Goal: Task Accomplishment & Management: Use online tool/utility

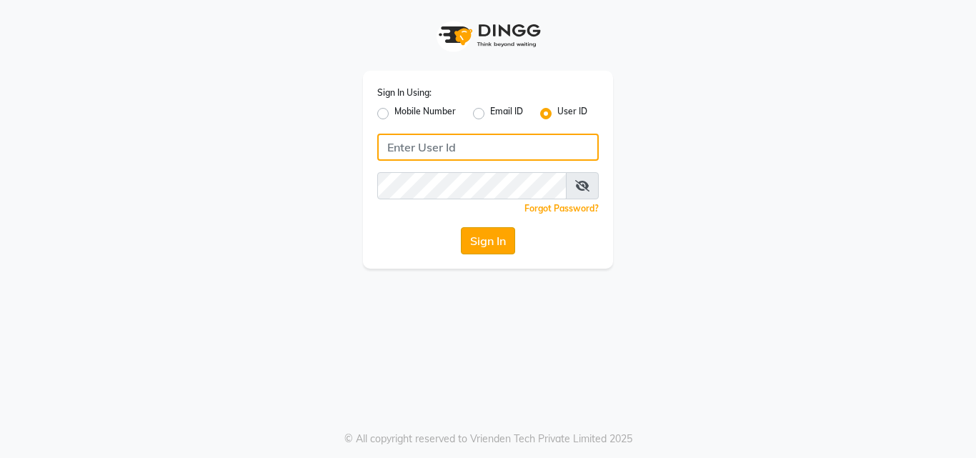
type input "[PERSON_NAME]"
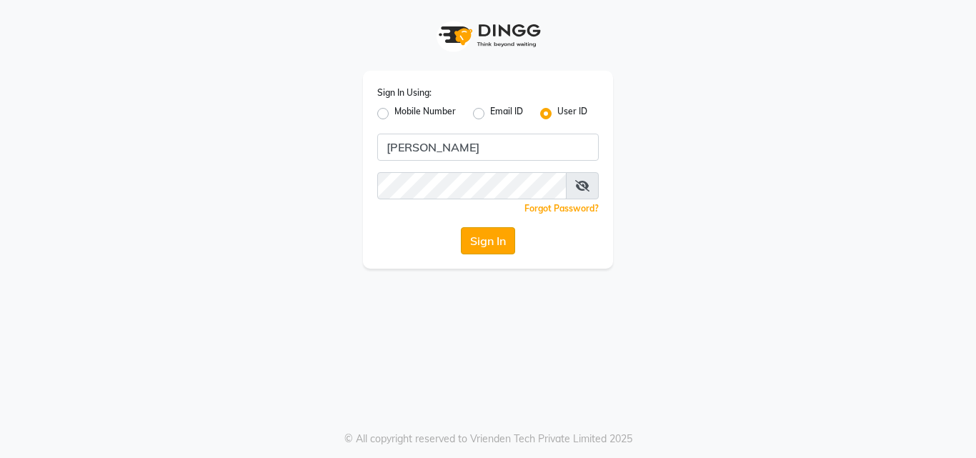
click at [476, 243] on button "Sign In" at bounding box center [488, 240] width 54 height 27
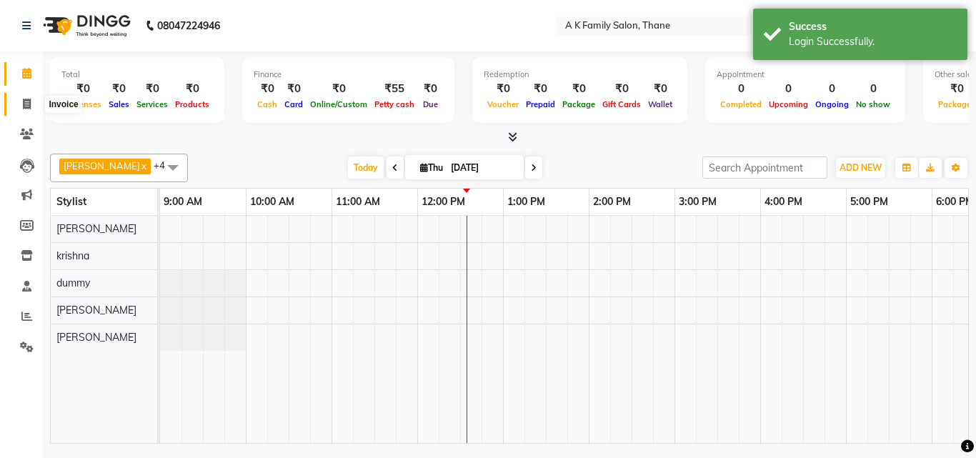
click at [27, 103] on icon at bounding box center [27, 104] width 8 height 11
select select "5033"
select select "service"
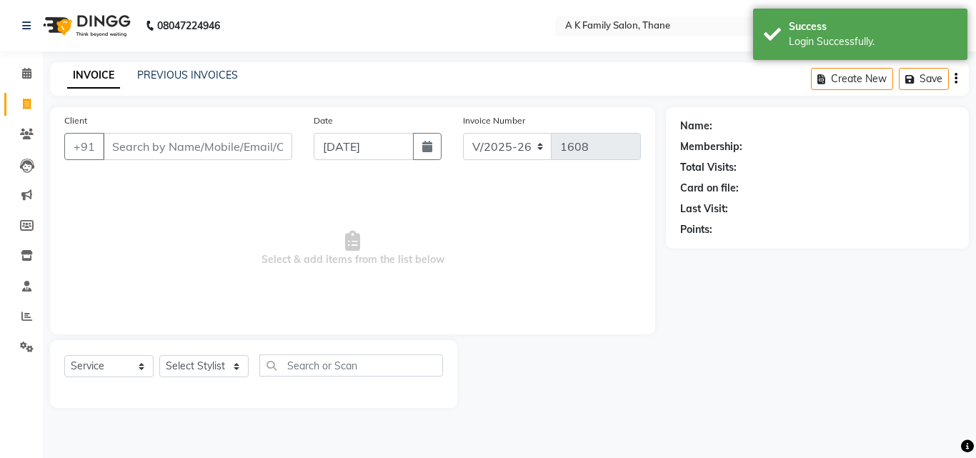
click at [130, 144] on input "Client" at bounding box center [197, 146] width 189 height 27
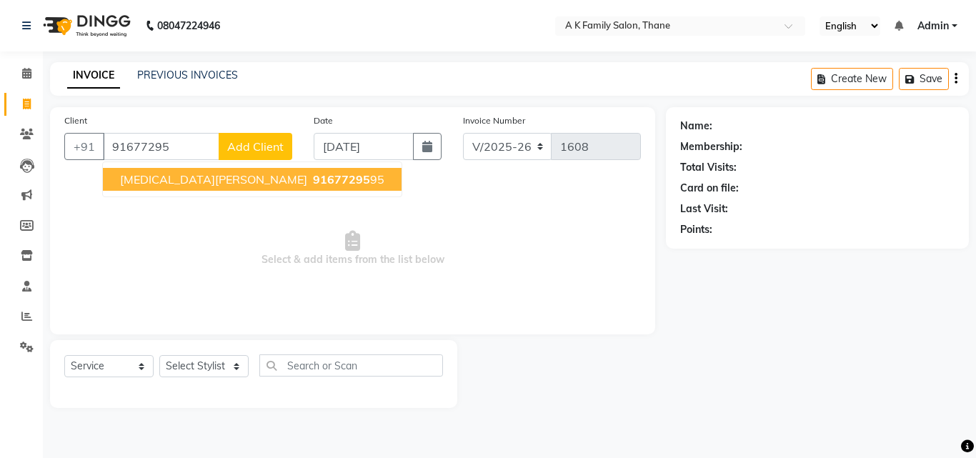
click at [159, 186] on button "[MEDICAL_DATA][PERSON_NAME] 91677295 95" at bounding box center [252, 179] width 299 height 23
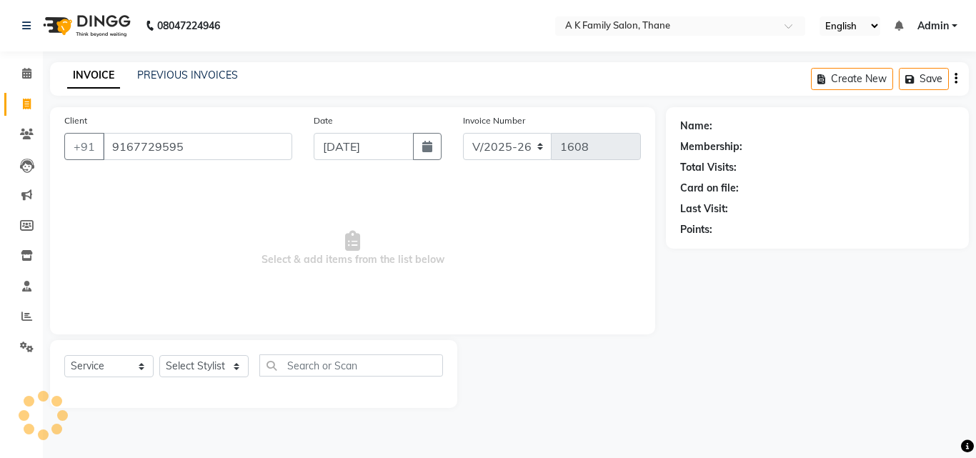
type input "9167729595"
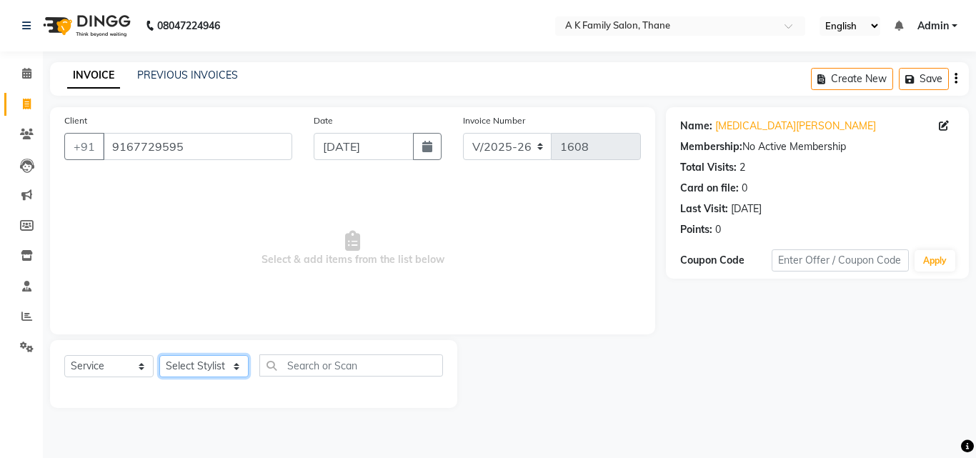
click at [186, 361] on select "Select Stylist [PERSON_NAME] dummy [PERSON_NAME] krishna [PERSON_NAME]" at bounding box center [203, 366] width 89 height 22
click at [159, 355] on select "Select Stylist [PERSON_NAME] dummy [PERSON_NAME] krishna [PERSON_NAME]" at bounding box center [203, 366] width 89 height 22
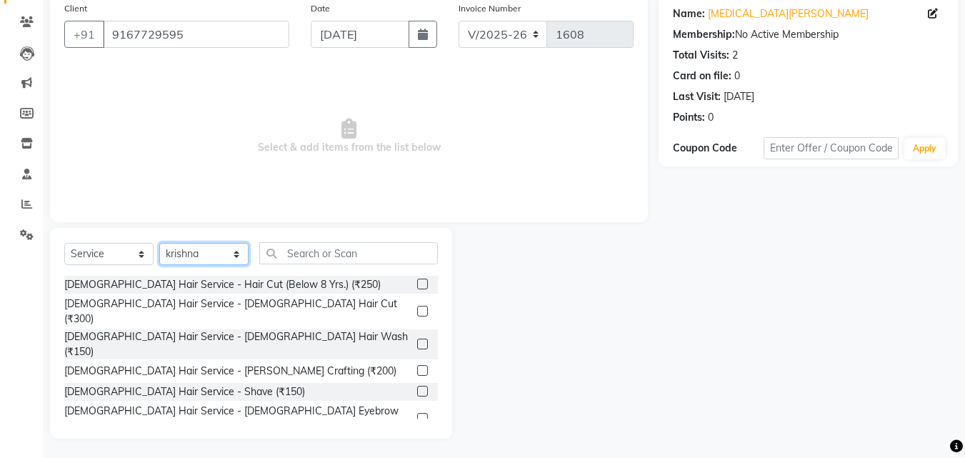
scroll to position [114, 0]
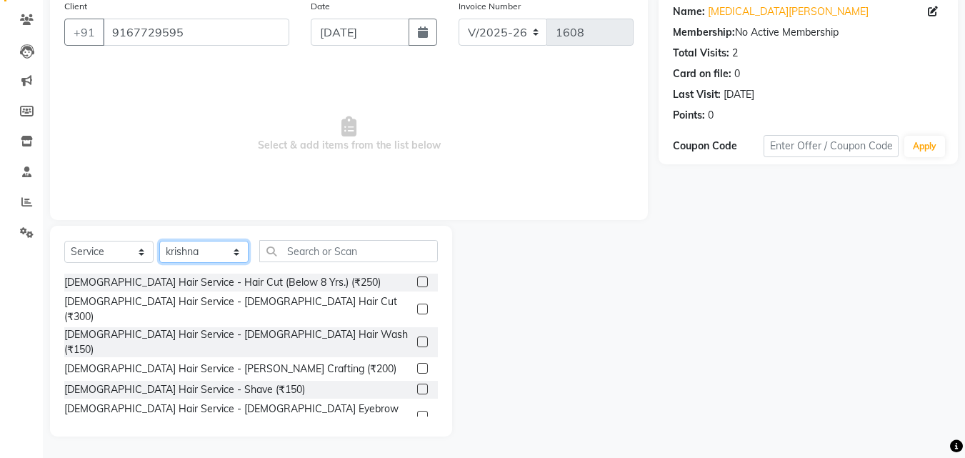
click at [199, 253] on select "Select Stylist [PERSON_NAME] dummy [PERSON_NAME] krishna [PERSON_NAME]" at bounding box center [203, 252] width 89 height 22
select select "52627"
click at [159, 241] on select "Select Stylist [PERSON_NAME] dummy [PERSON_NAME] krishna [PERSON_NAME]" at bounding box center [203, 252] width 89 height 22
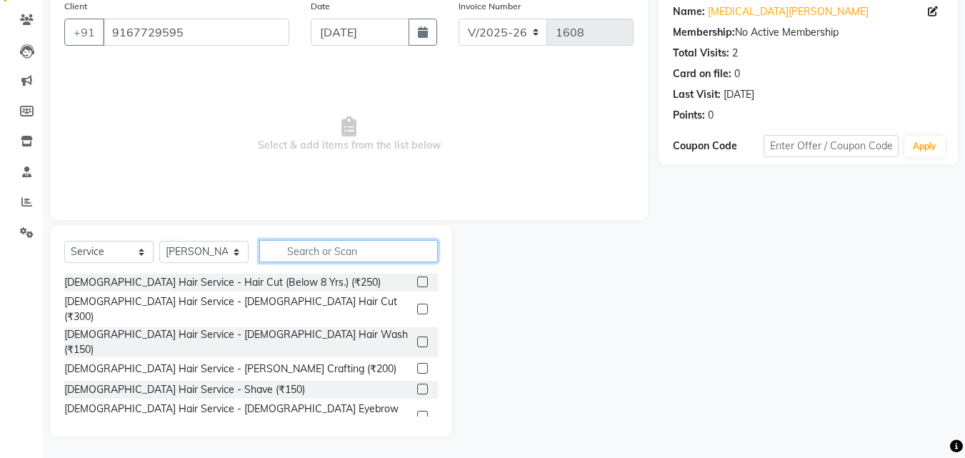
click at [307, 249] on input "text" at bounding box center [348, 251] width 179 height 22
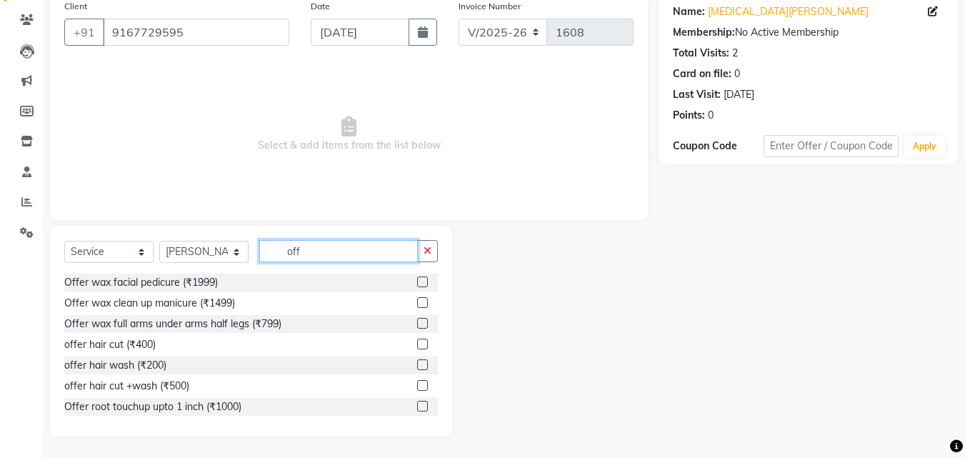
click at [304, 256] on input "off" at bounding box center [338, 251] width 159 height 22
type input "o"
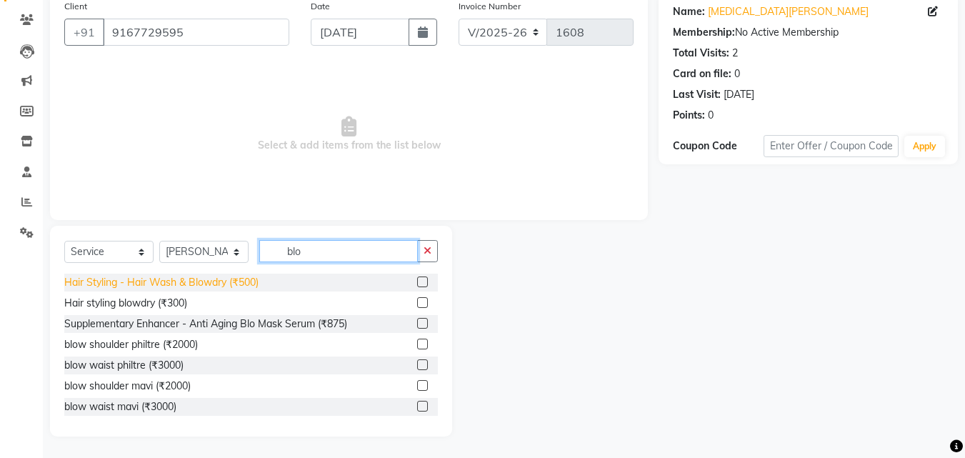
type input "blo"
click at [220, 284] on div "Hair Styling - Hair Wash & Blowdry (₹500)" at bounding box center [161, 282] width 194 height 15
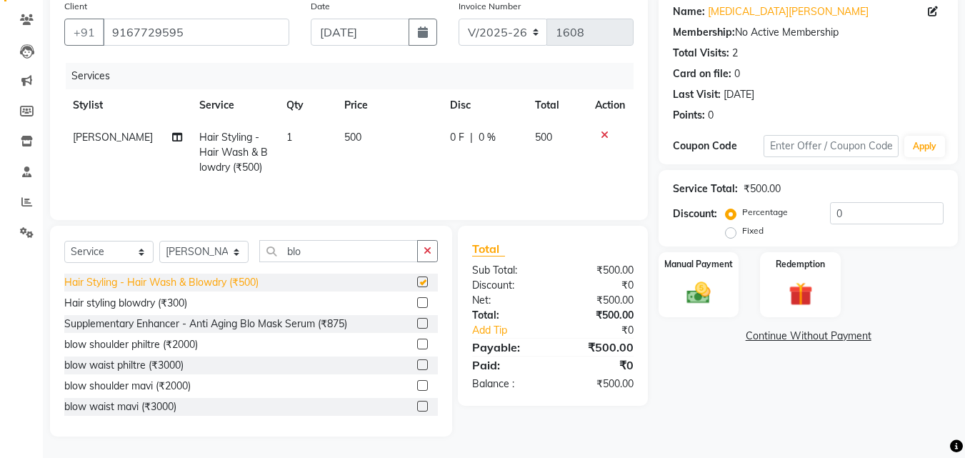
checkbox input "false"
click at [697, 288] on img at bounding box center [699, 293] width 40 height 29
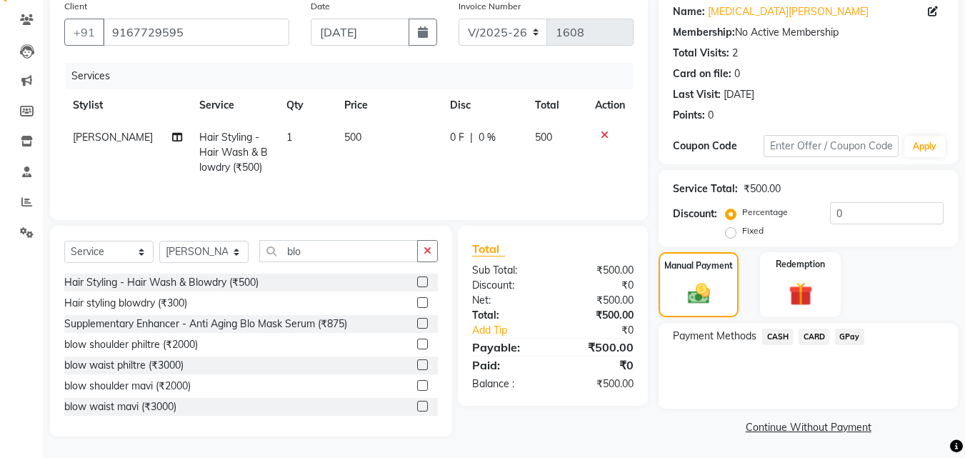
click at [774, 342] on span "CASH" at bounding box center [777, 337] width 31 height 16
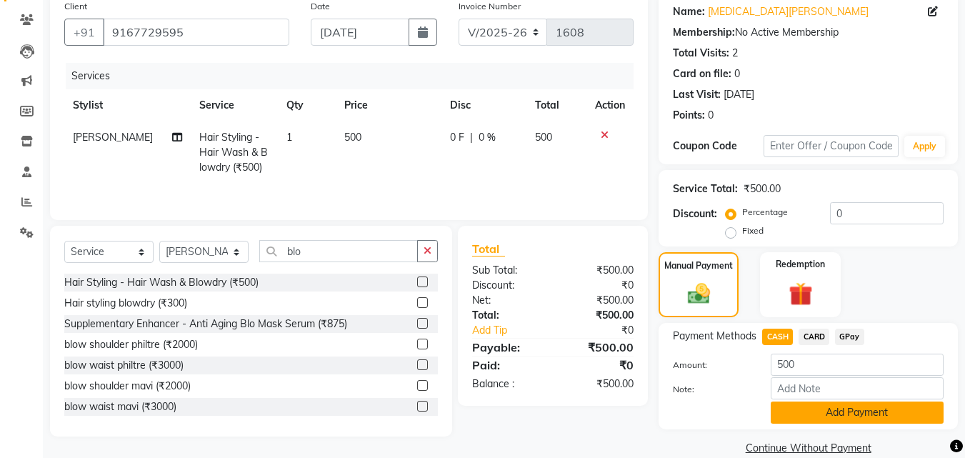
click at [802, 406] on button "Add Payment" at bounding box center [857, 413] width 173 height 22
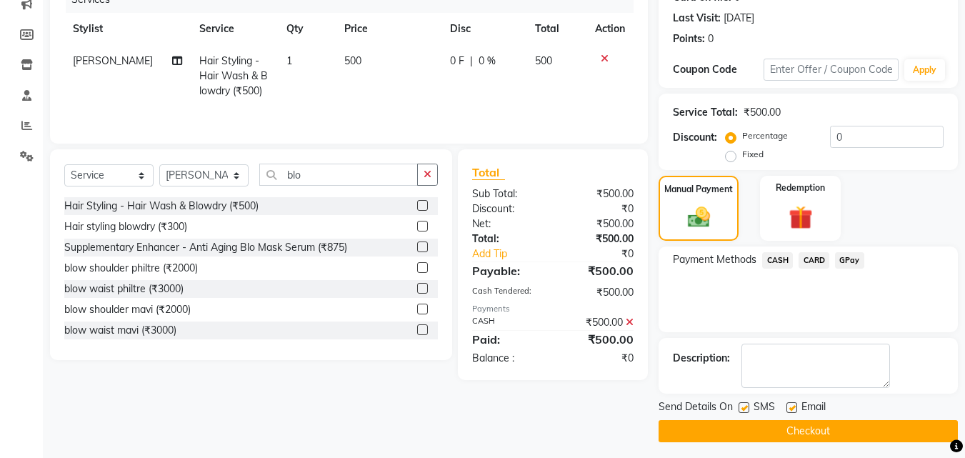
scroll to position [196, 0]
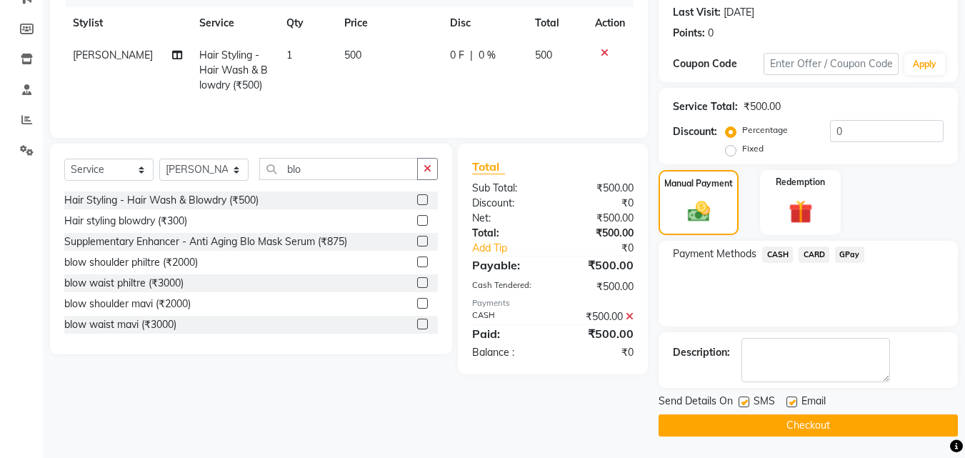
click at [783, 423] on button "Checkout" at bounding box center [808, 425] width 299 height 22
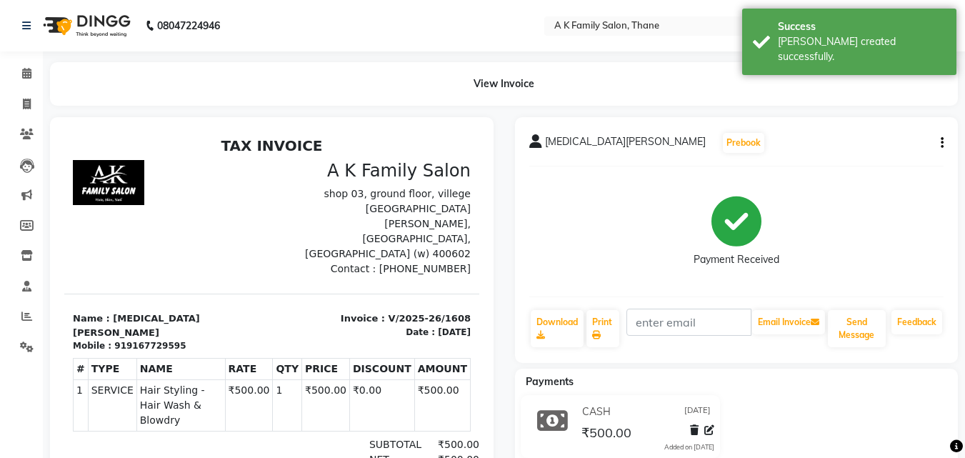
click at [26, 61] on li "Calendar" at bounding box center [21, 74] width 43 height 31
click at [24, 74] on icon at bounding box center [26, 73] width 9 height 11
